Goal: Check status: Check status

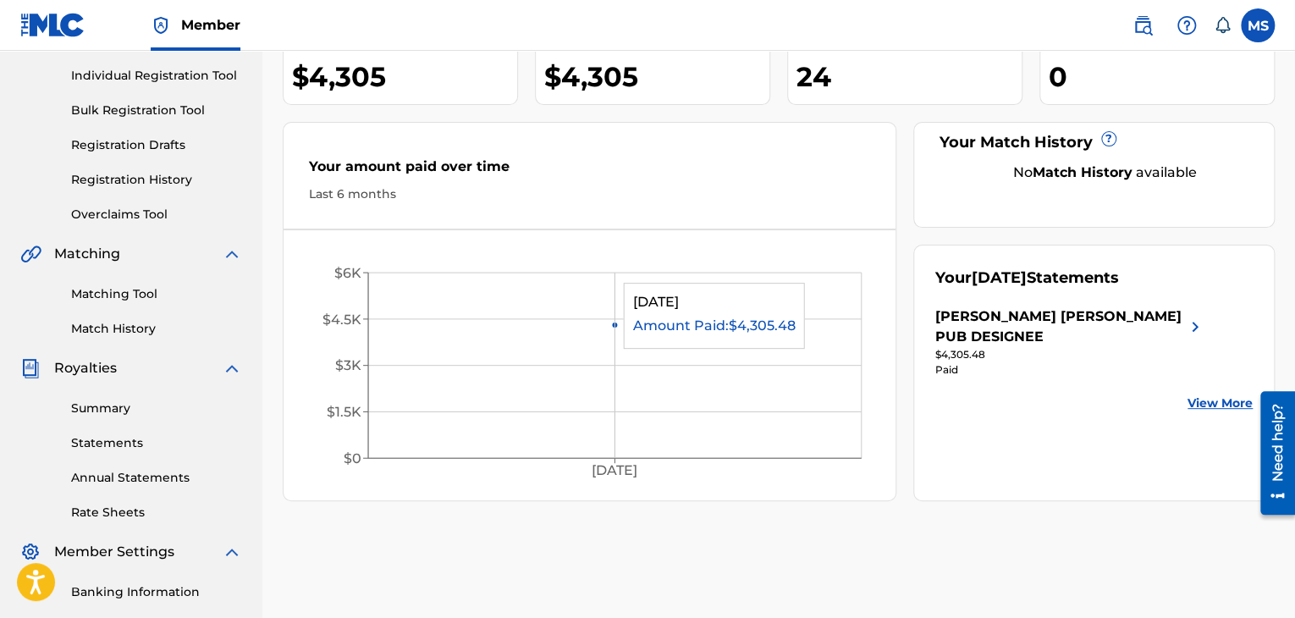
scroll to position [209, 0]
click at [1209, 394] on link "View More" at bounding box center [1219, 403] width 65 height 18
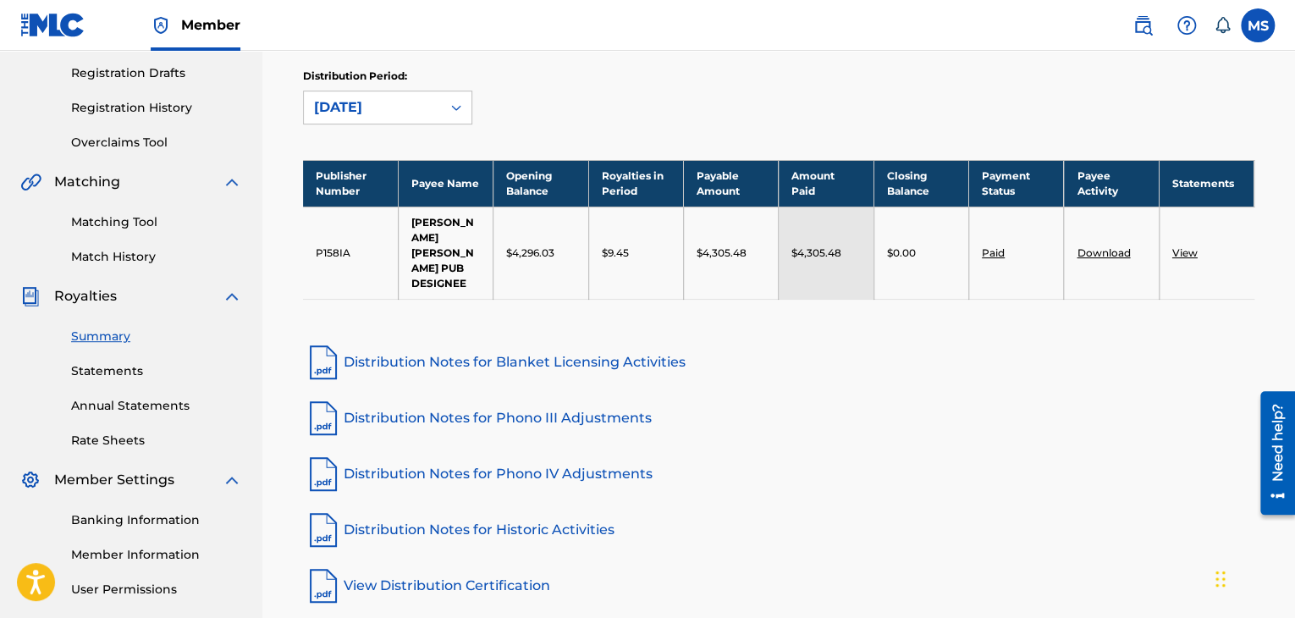
scroll to position [281, 0]
click at [129, 371] on link "Statements" at bounding box center [156, 370] width 171 height 18
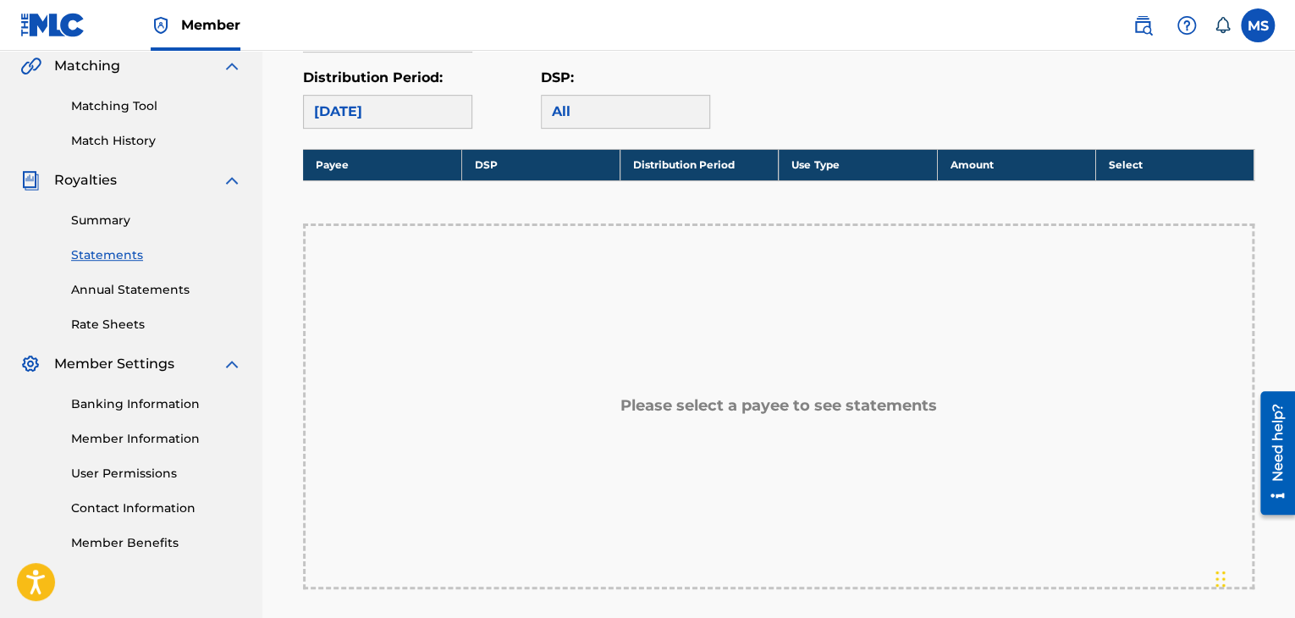
scroll to position [357, 0]
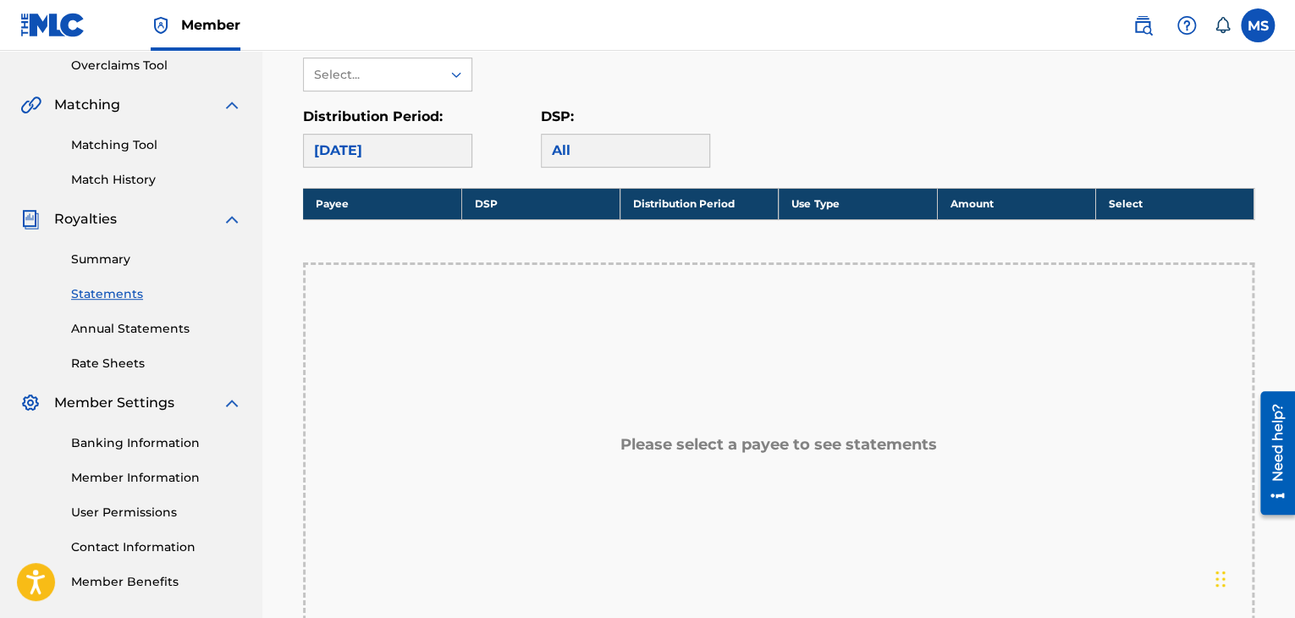
click at [444, 149] on div "[DATE]" at bounding box center [387, 151] width 169 height 34
click at [458, 66] on icon at bounding box center [456, 74] width 17 height 17
click at [416, 120] on div "[PERSON_NAME] [PERSON_NAME] PUB DESIGNEE" at bounding box center [388, 132] width 168 height 83
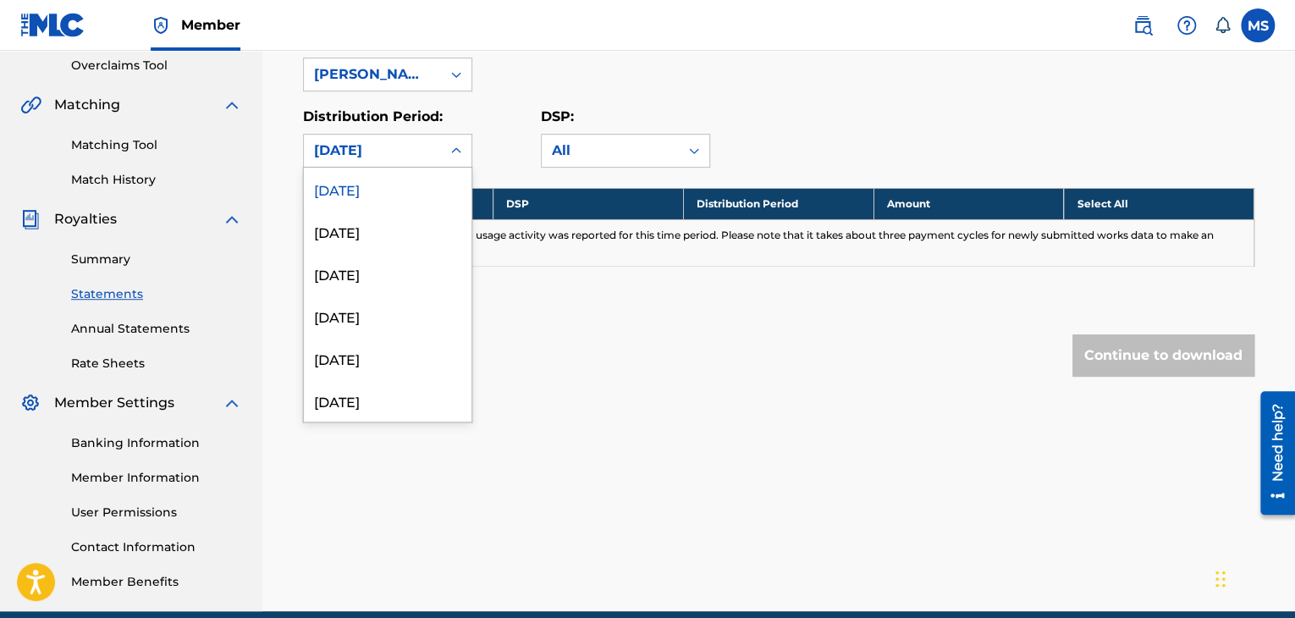
click at [405, 159] on div "[DATE]" at bounding box center [372, 150] width 117 height 20
click at [364, 234] on div "[DATE]" at bounding box center [388, 231] width 168 height 42
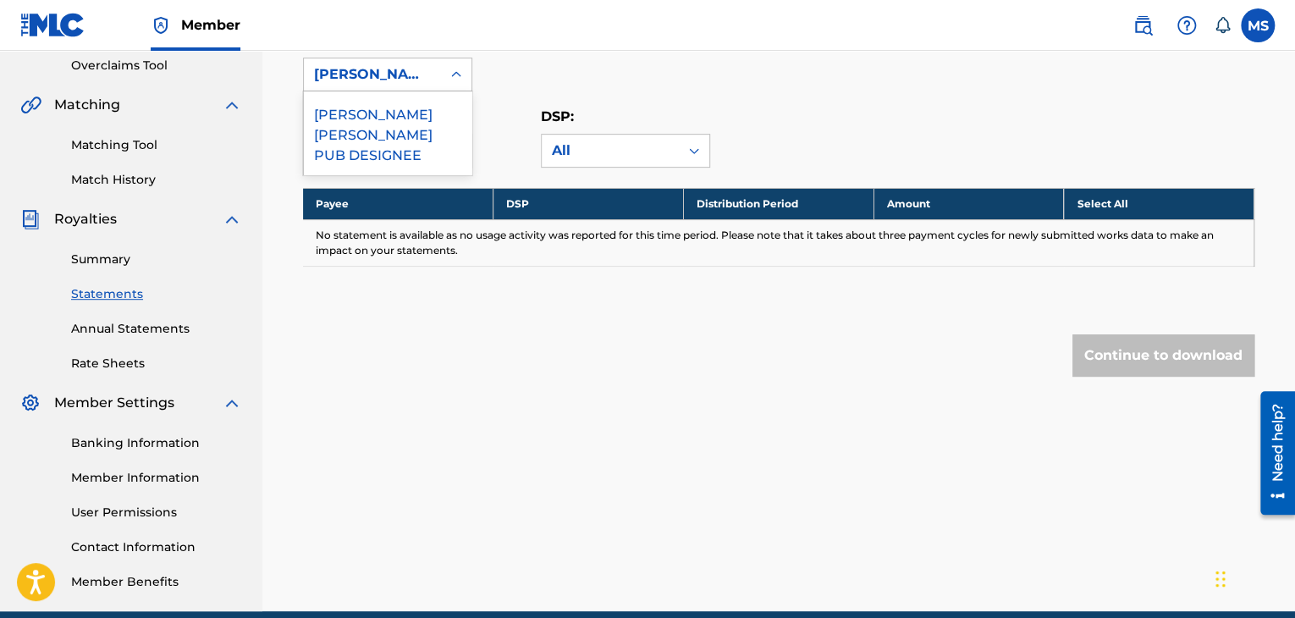
click at [430, 61] on div "[PERSON_NAME] [PERSON_NAME] PUB DESIGNEE" at bounding box center [372, 74] width 137 height 32
click at [386, 117] on div "[PERSON_NAME] [PERSON_NAME] PUB DESIGNEE" at bounding box center [388, 132] width 168 height 83
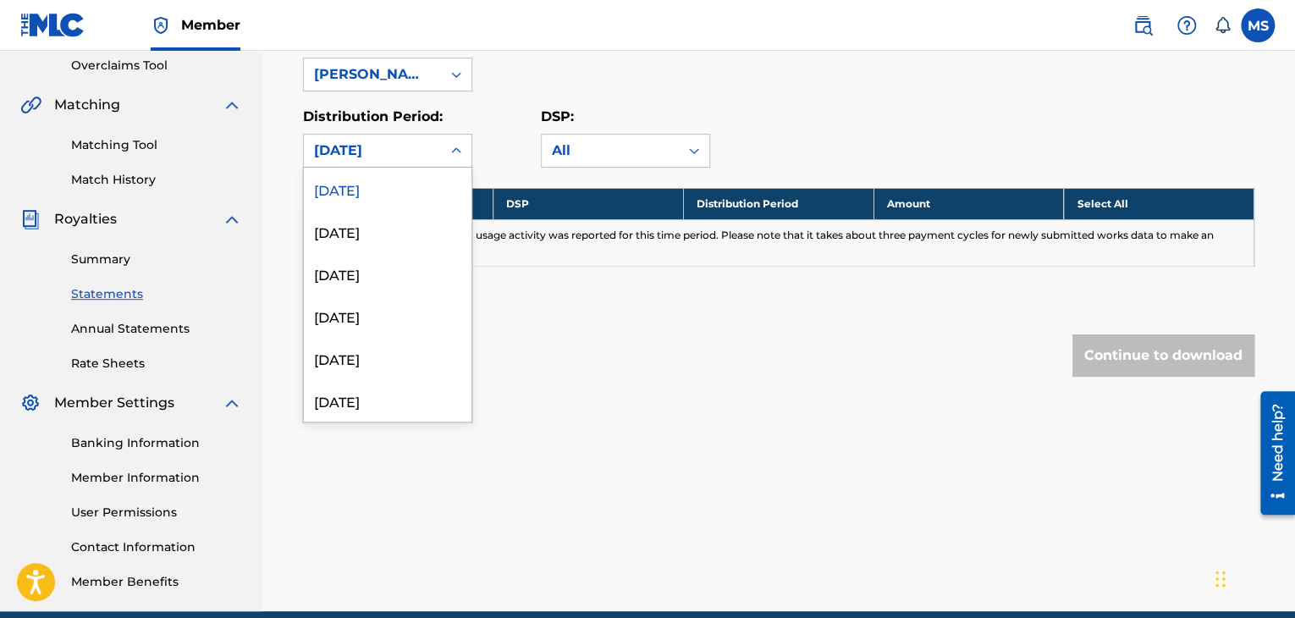
click at [373, 147] on div "[DATE]" at bounding box center [372, 150] width 117 height 20
click at [344, 283] on div "[DATE]" at bounding box center [388, 273] width 168 height 42
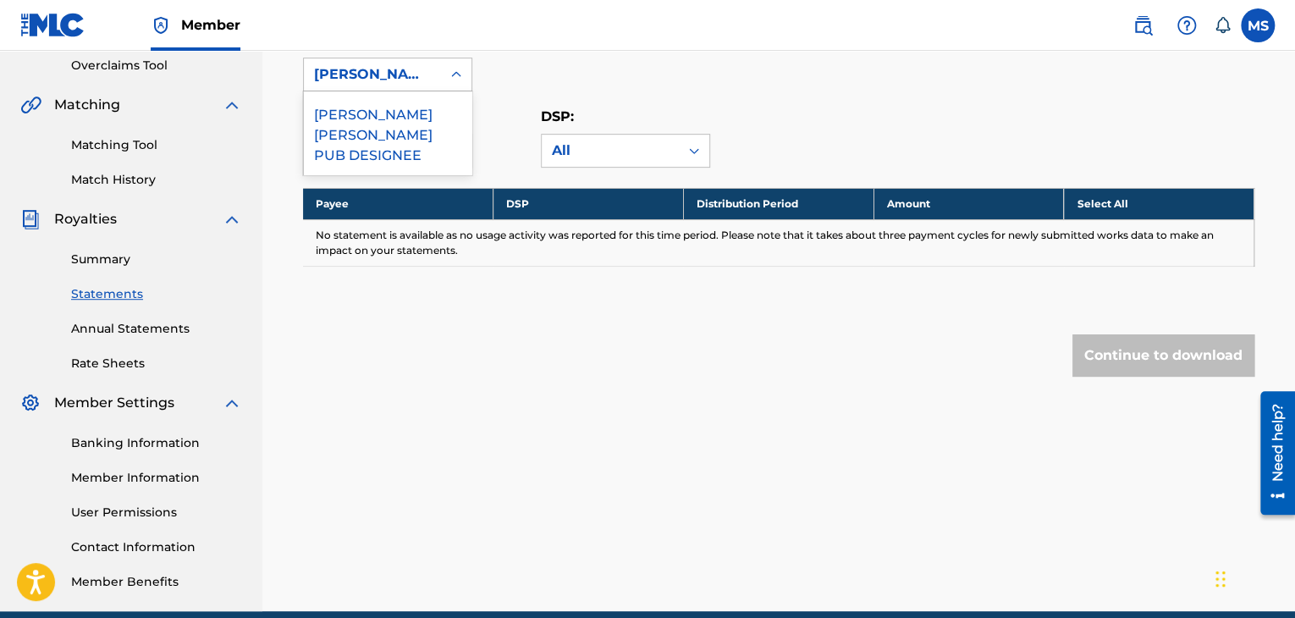
click at [404, 61] on div "[PERSON_NAME] [PERSON_NAME] PUB DESIGNEE" at bounding box center [372, 74] width 137 height 32
click at [376, 124] on div "[PERSON_NAME] [PERSON_NAME] PUB DESIGNEE" at bounding box center [388, 132] width 168 height 83
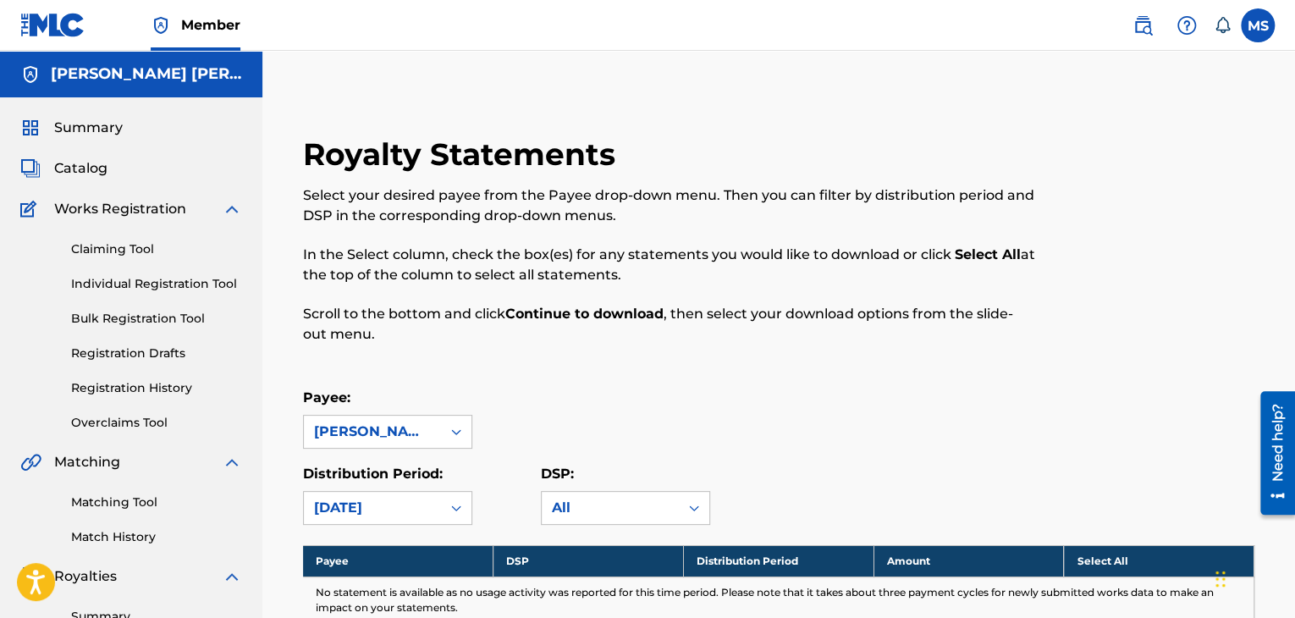
click at [108, 129] on span "Summary" at bounding box center [88, 128] width 69 height 20
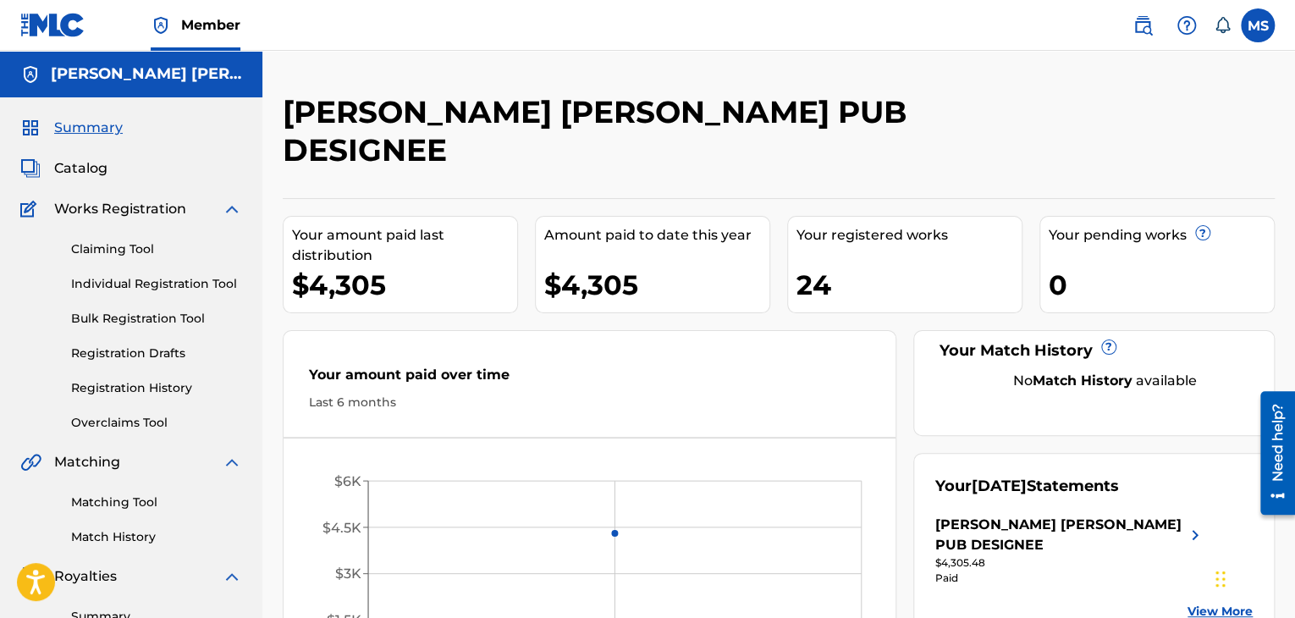
click at [92, 163] on span "Catalog" at bounding box center [80, 168] width 53 height 20
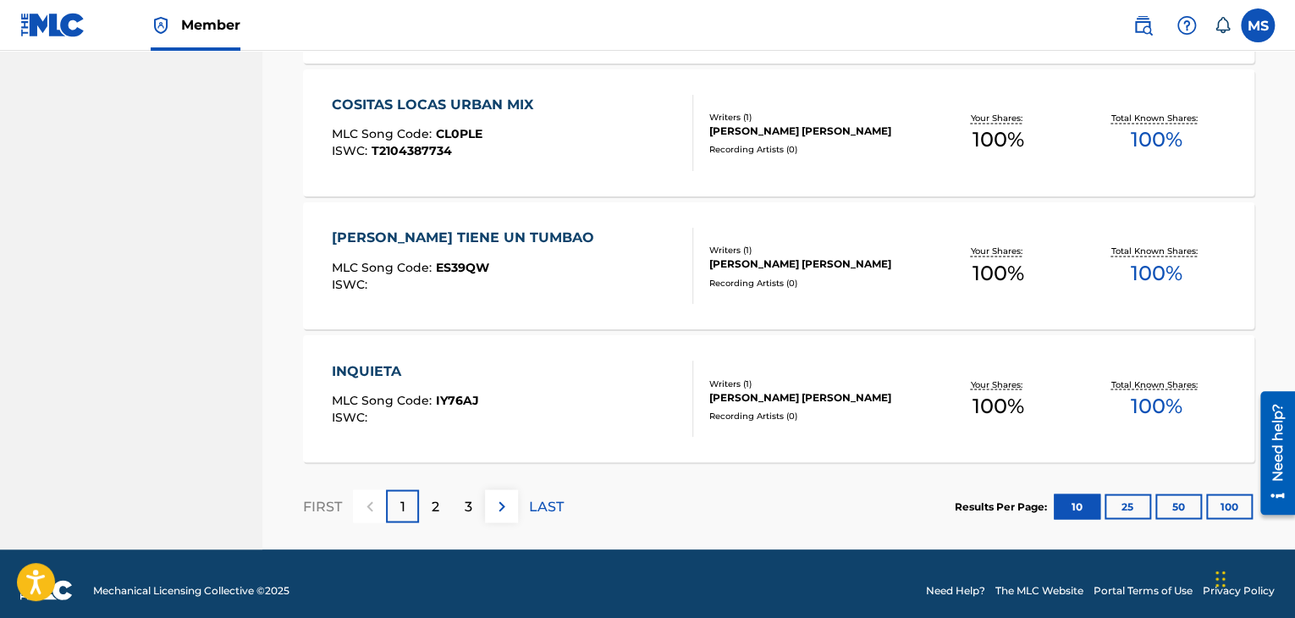
scroll to position [1361, 0]
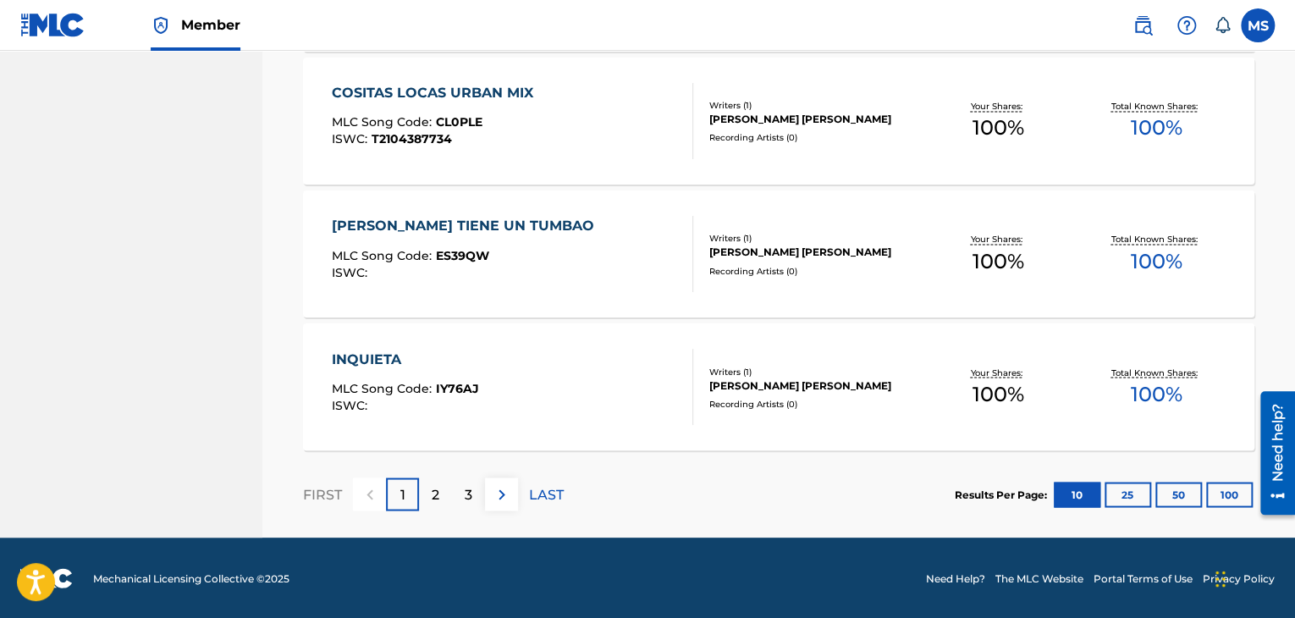
click at [440, 489] on div "2" at bounding box center [435, 493] width 33 height 33
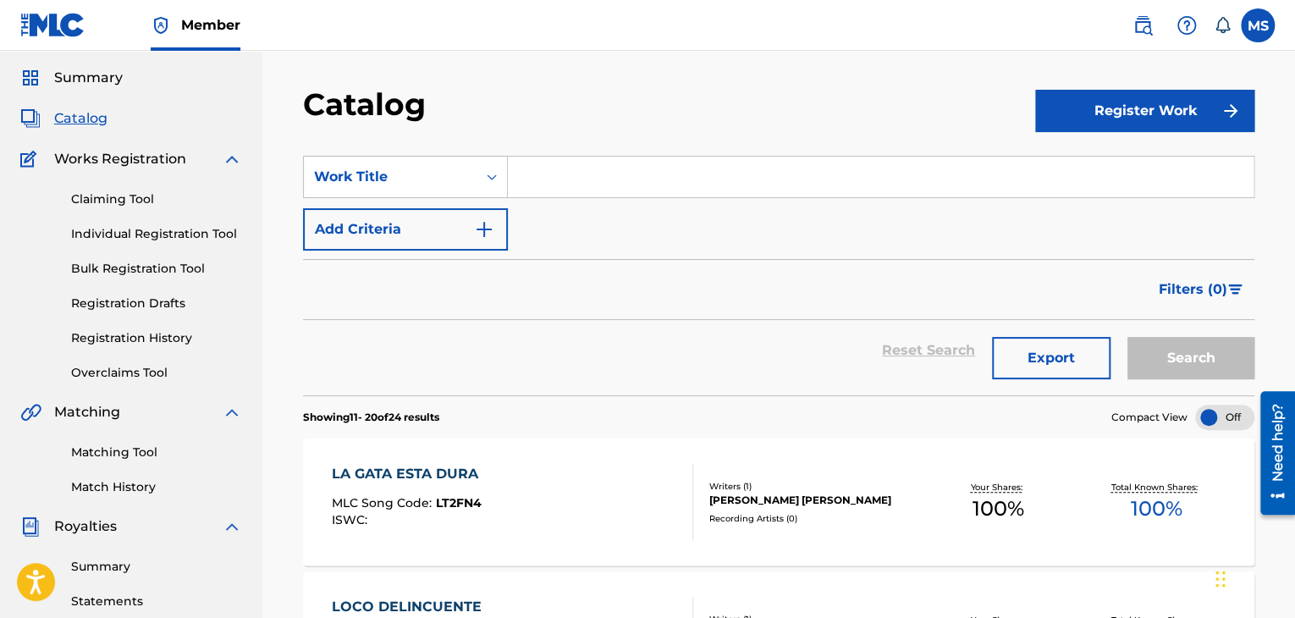
scroll to position [0, 0]
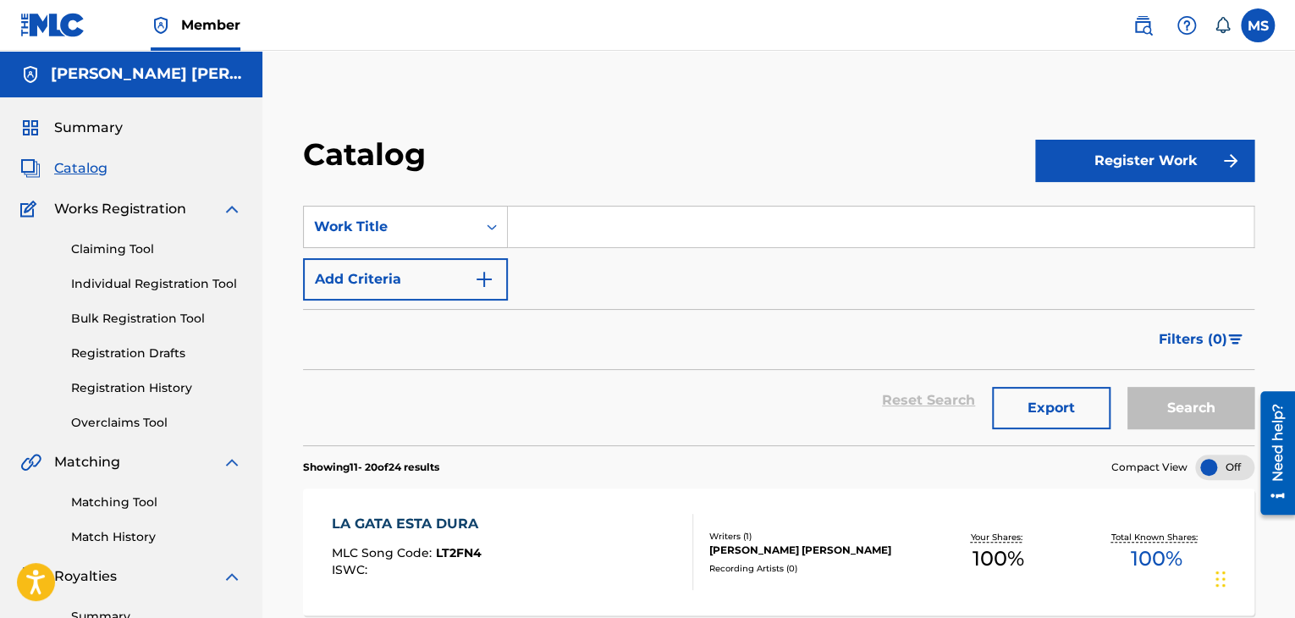
click at [134, 384] on link "Registration History" at bounding box center [156, 388] width 171 height 18
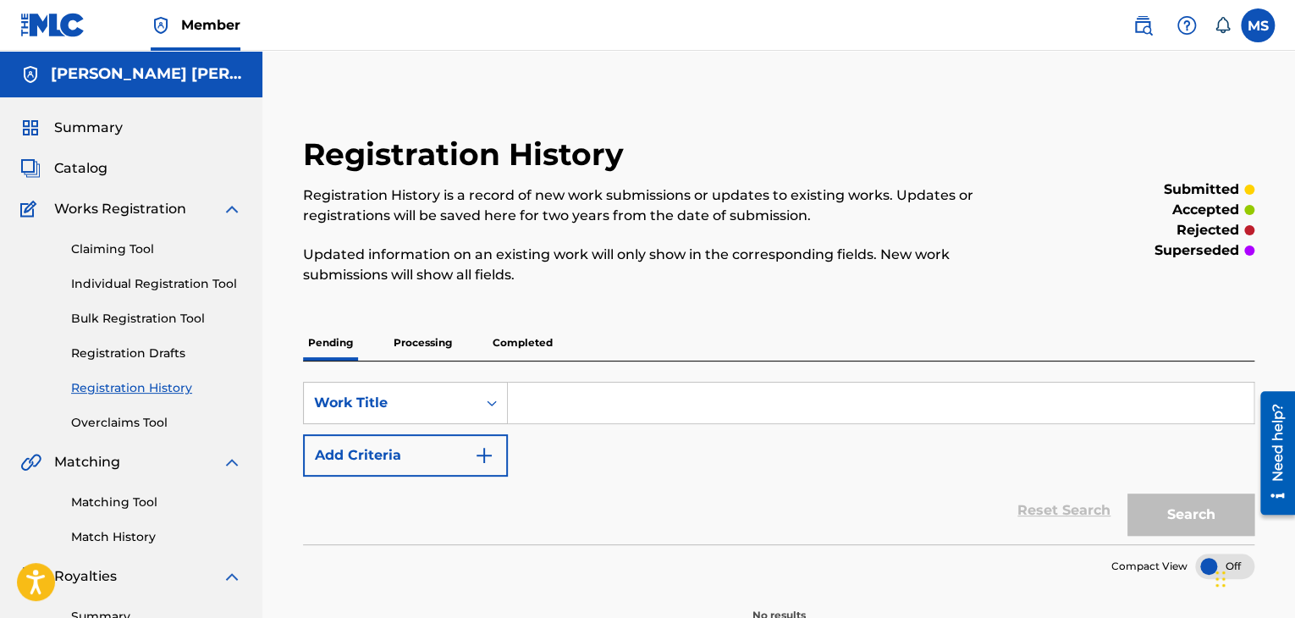
click at [410, 338] on p "Processing" at bounding box center [422, 343] width 69 height 36
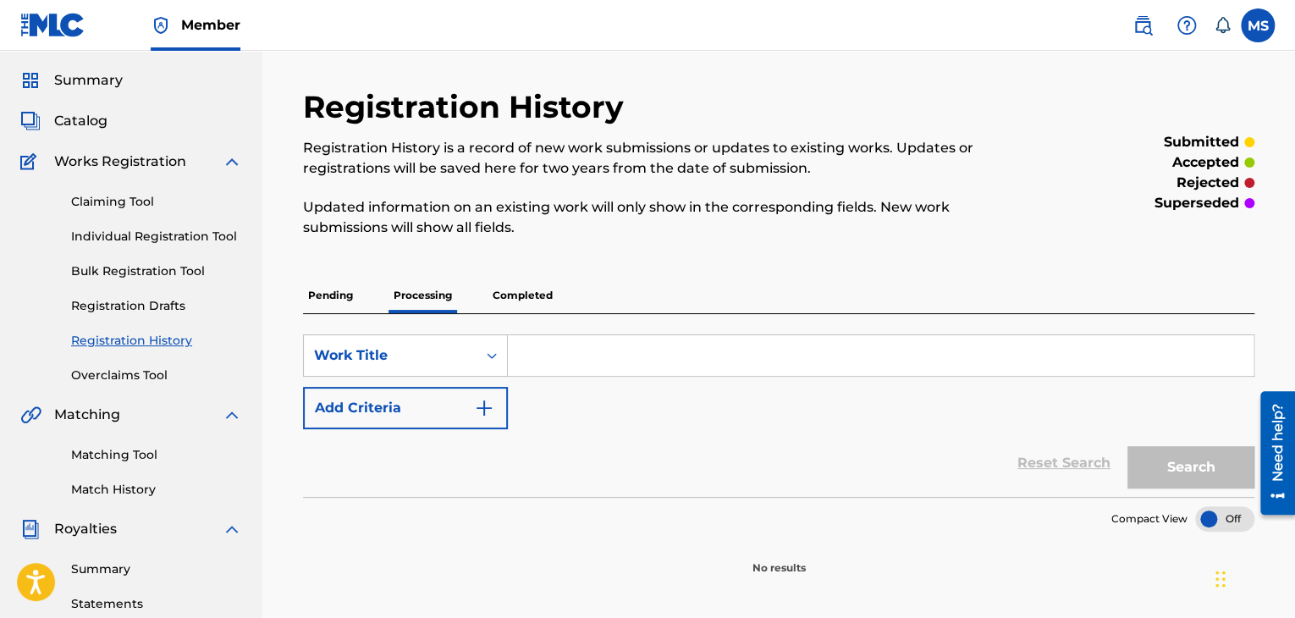
scroll to position [52, 0]
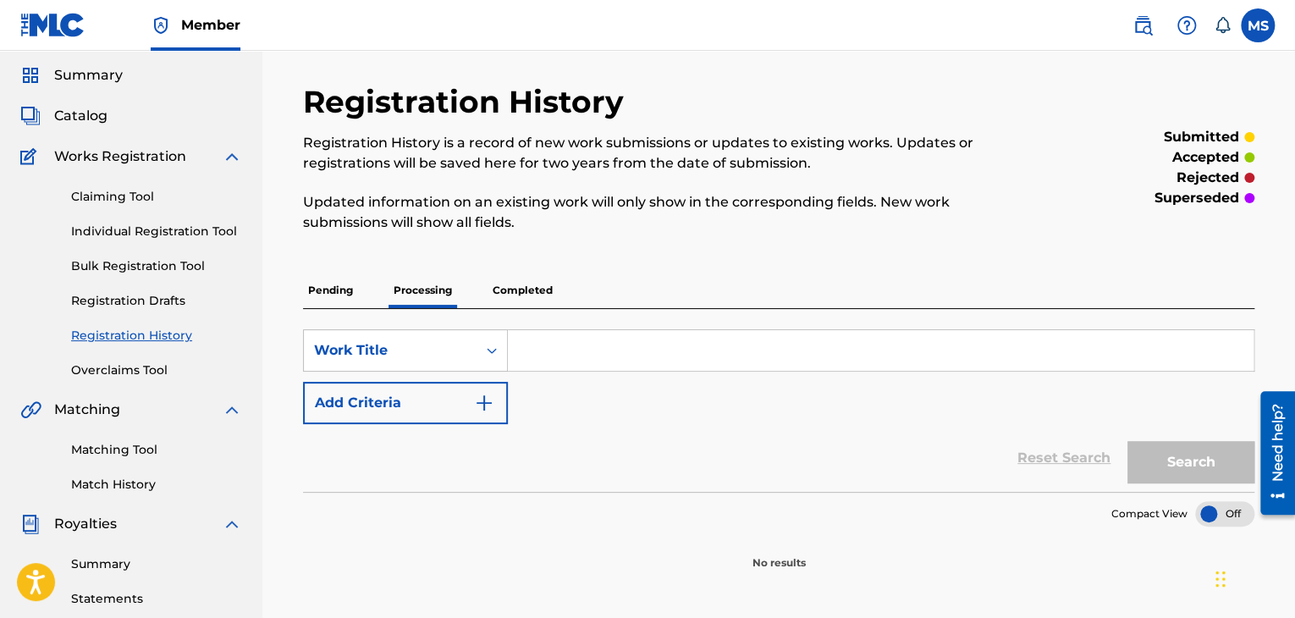
click at [517, 283] on p "Completed" at bounding box center [523, 291] width 70 height 36
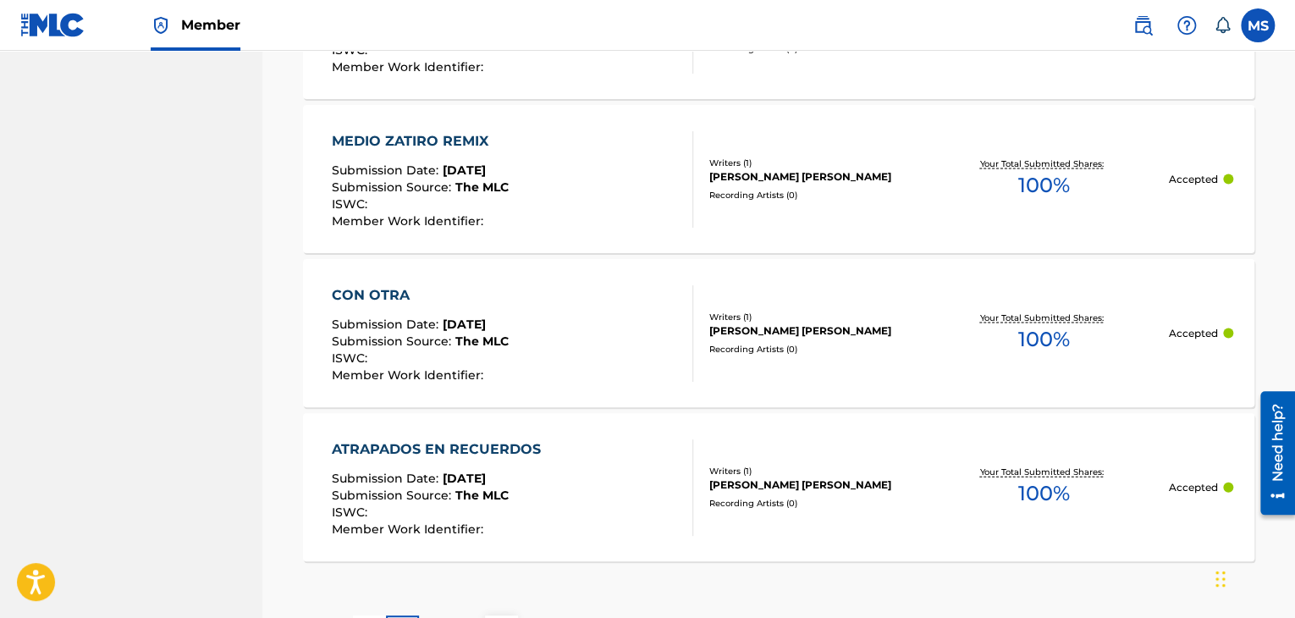
scroll to position [1768, 0]
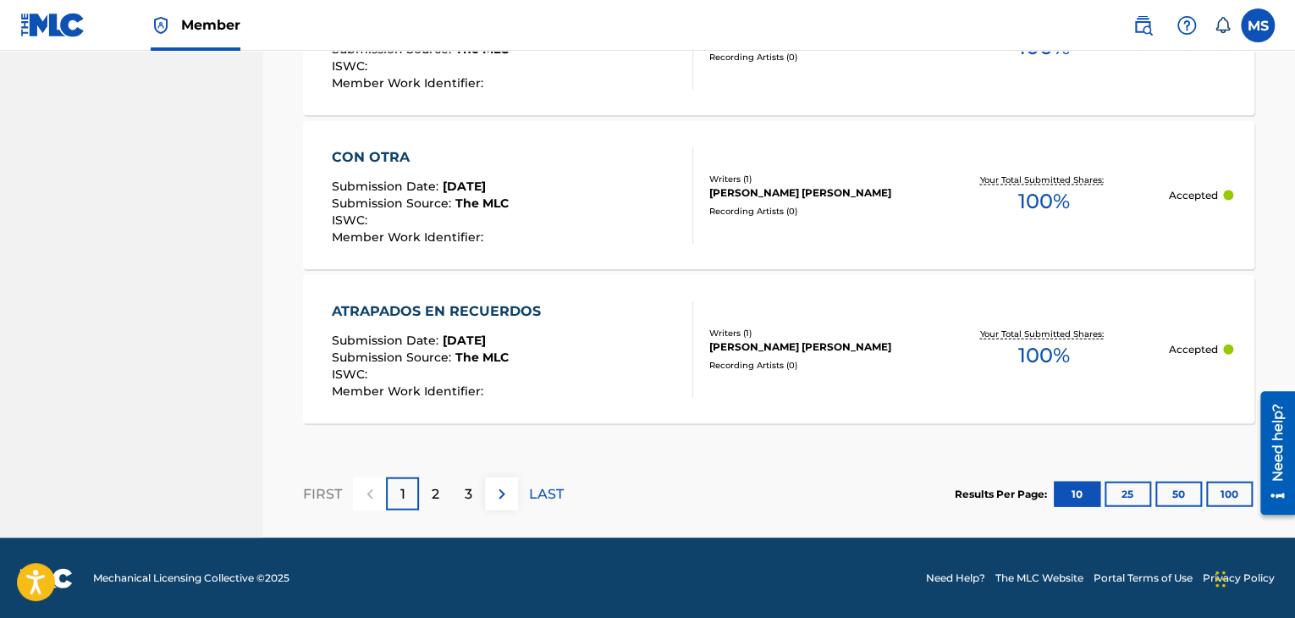
click at [424, 507] on div "2" at bounding box center [435, 493] width 33 height 33
click at [465, 488] on p "3" at bounding box center [469, 494] width 8 height 20
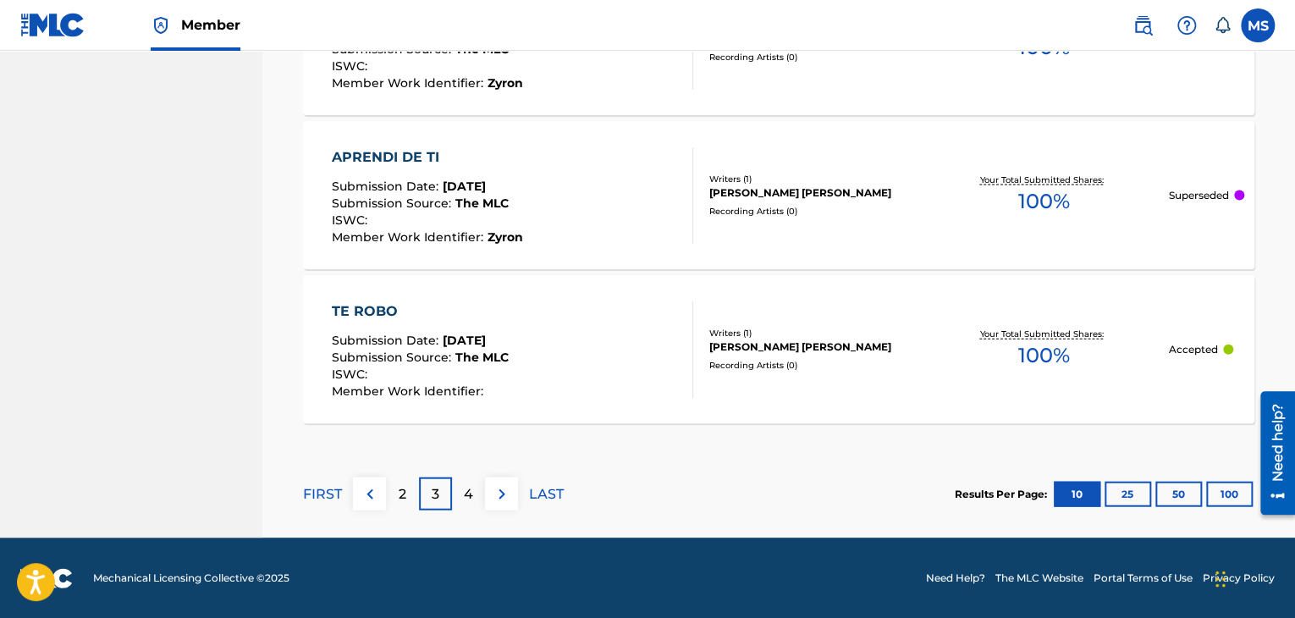
click at [467, 493] on p "4" at bounding box center [468, 494] width 9 height 20
click at [474, 495] on div "5" at bounding box center [468, 493] width 33 height 33
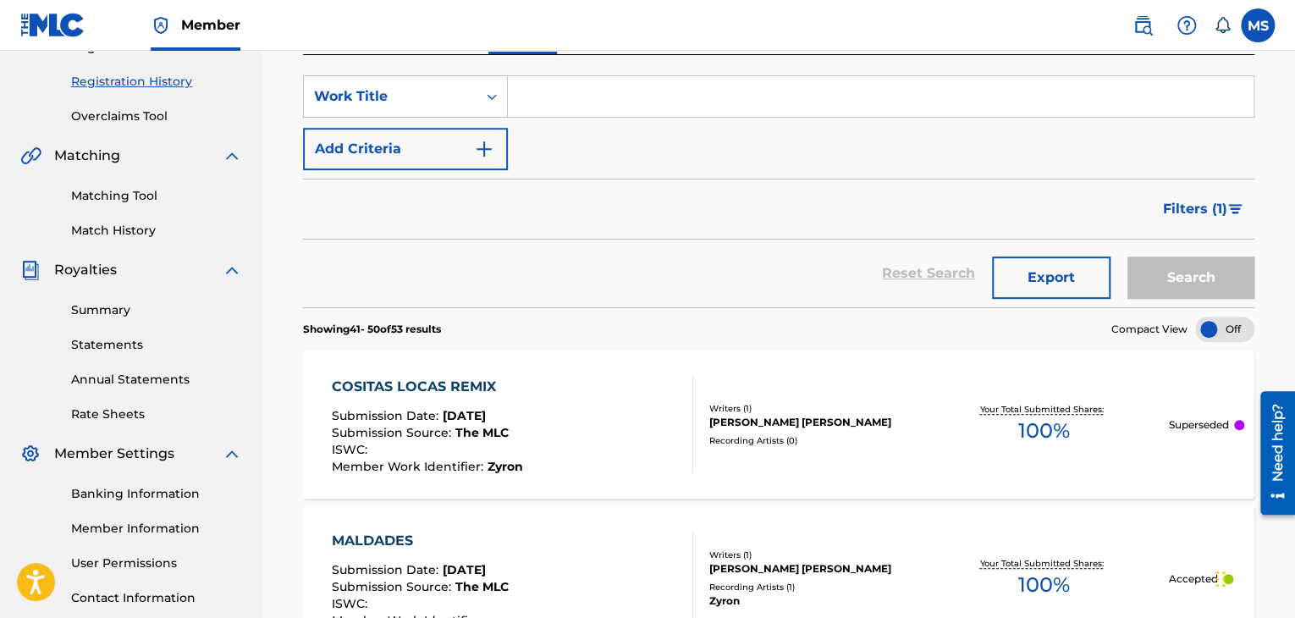
scroll to position [0, 0]
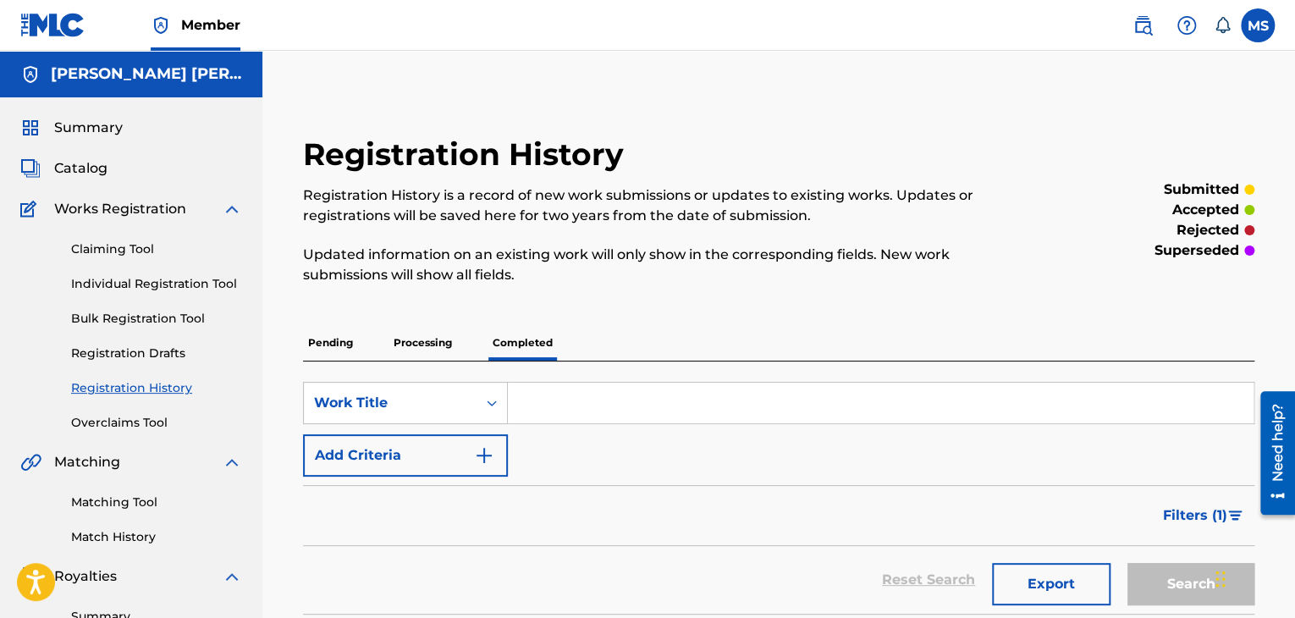
click at [94, 119] on span "Summary" at bounding box center [88, 128] width 69 height 20
